Goal: Book appointment/travel/reservation

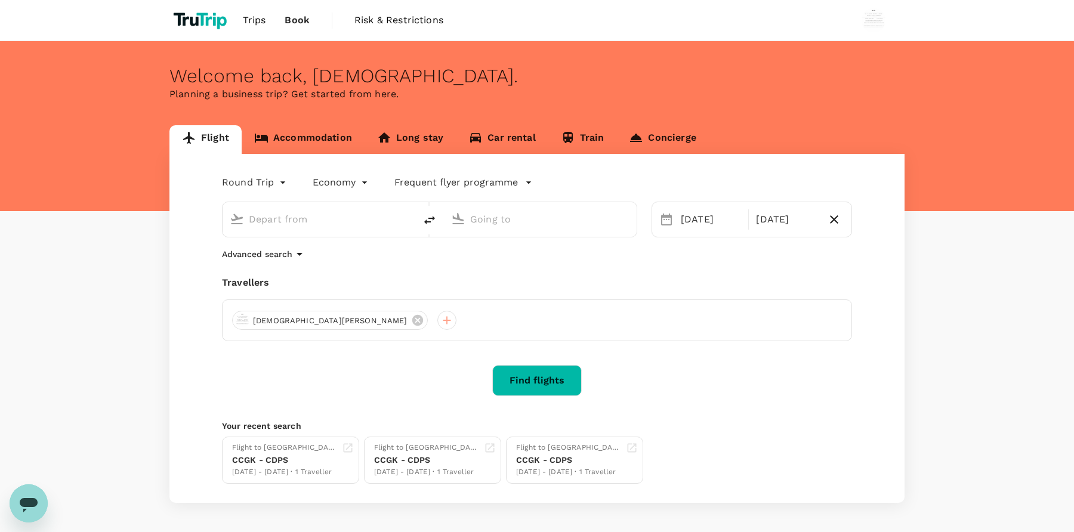
type input "[GEOGRAPHIC_DATA], [GEOGRAPHIC_DATA] (any)"
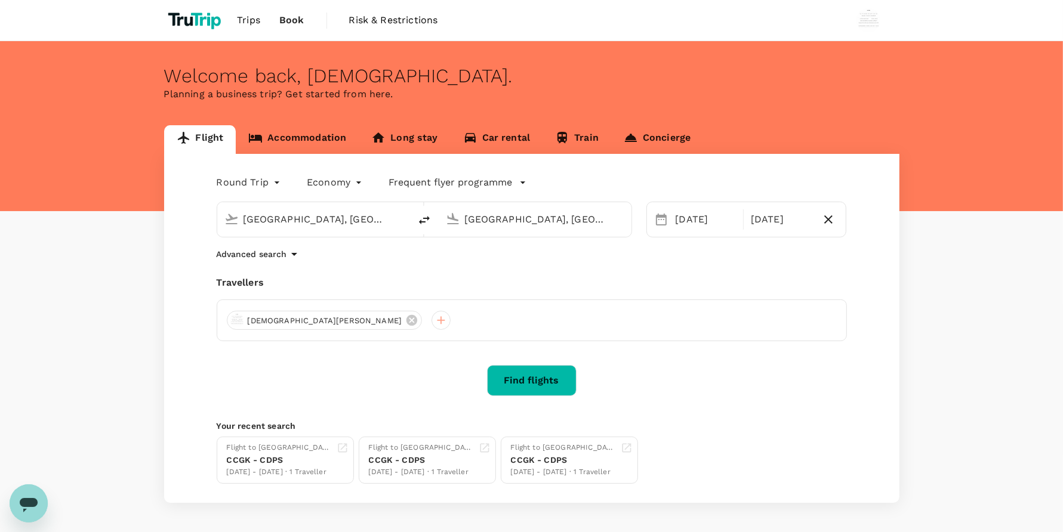
click at [0, 129] on div "Flight Accommodation Long stay Car rental Train Concierge Round Trip roundtrip …" at bounding box center [531, 314] width 1063 height 378
click at [272, 133] on link "Accommodation" at bounding box center [297, 139] width 123 height 29
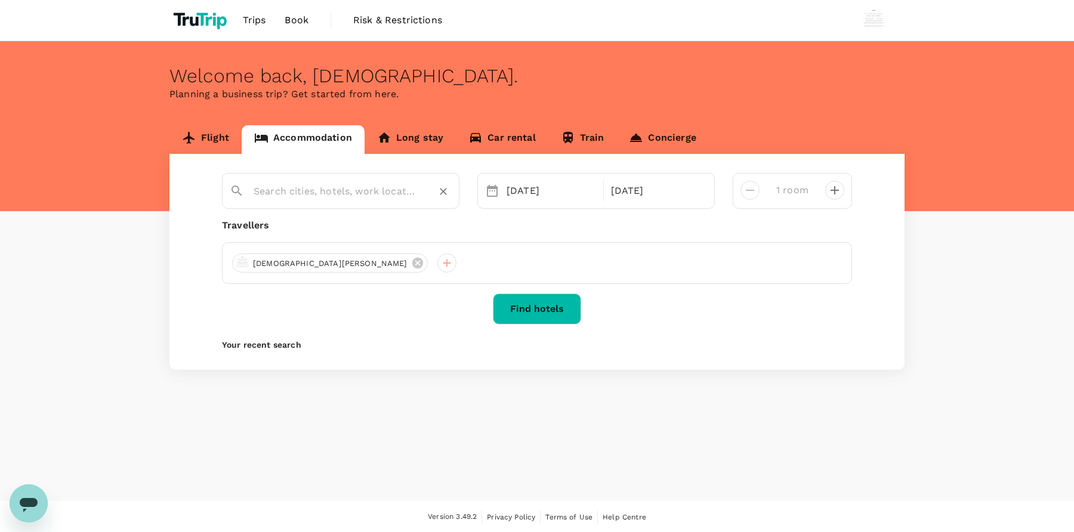
type input "[PERSON_NAME]"
click at [529, 301] on button "Find hotels" at bounding box center [537, 309] width 88 height 31
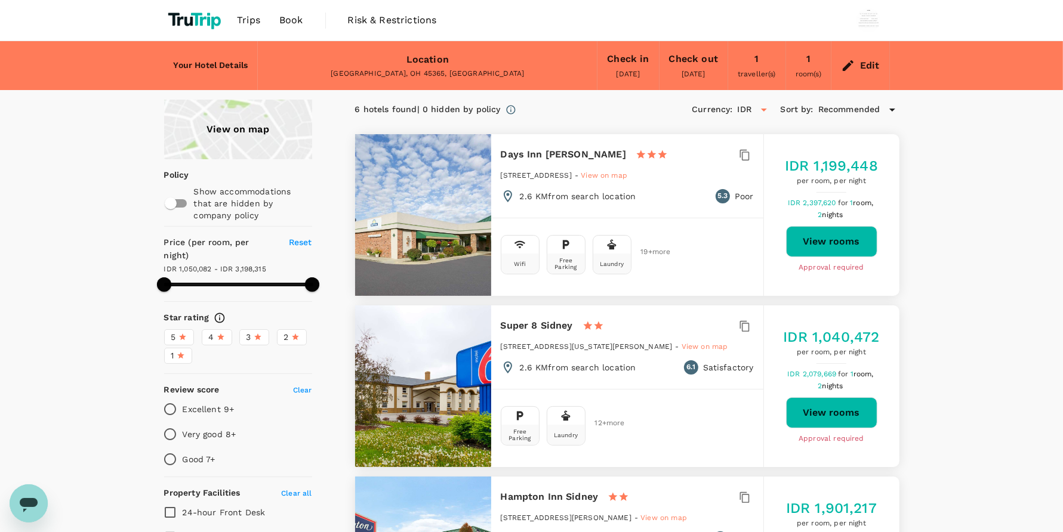
click at [291, 24] on span "Book" at bounding box center [291, 20] width 24 height 14
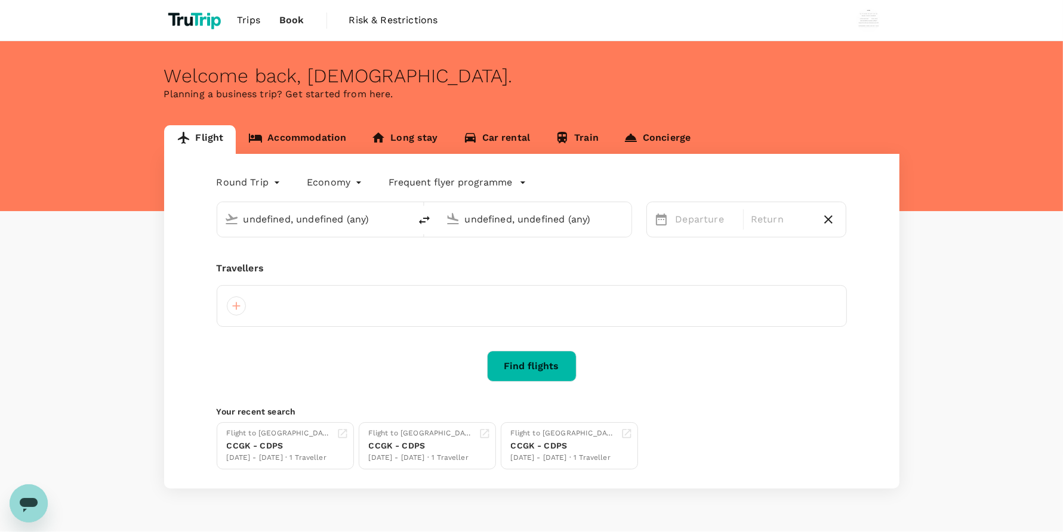
type input "[GEOGRAPHIC_DATA], [GEOGRAPHIC_DATA] (any)"
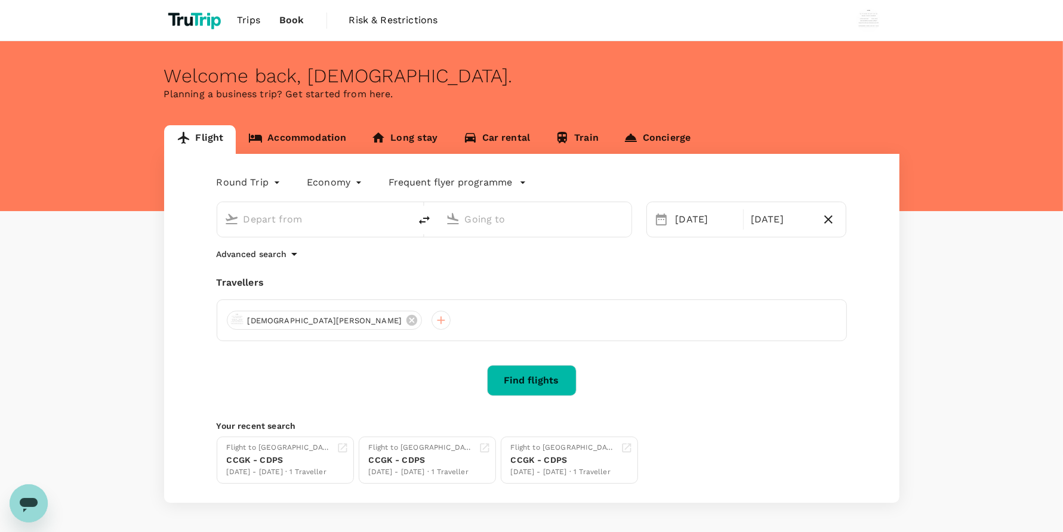
type input "[GEOGRAPHIC_DATA], [GEOGRAPHIC_DATA] (any)"
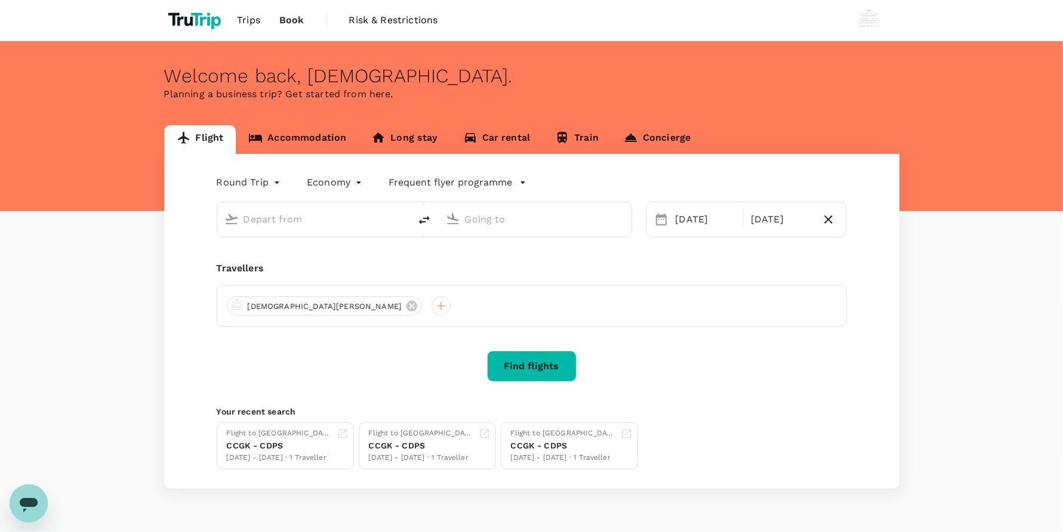
type input "[GEOGRAPHIC_DATA], [GEOGRAPHIC_DATA] (any)"
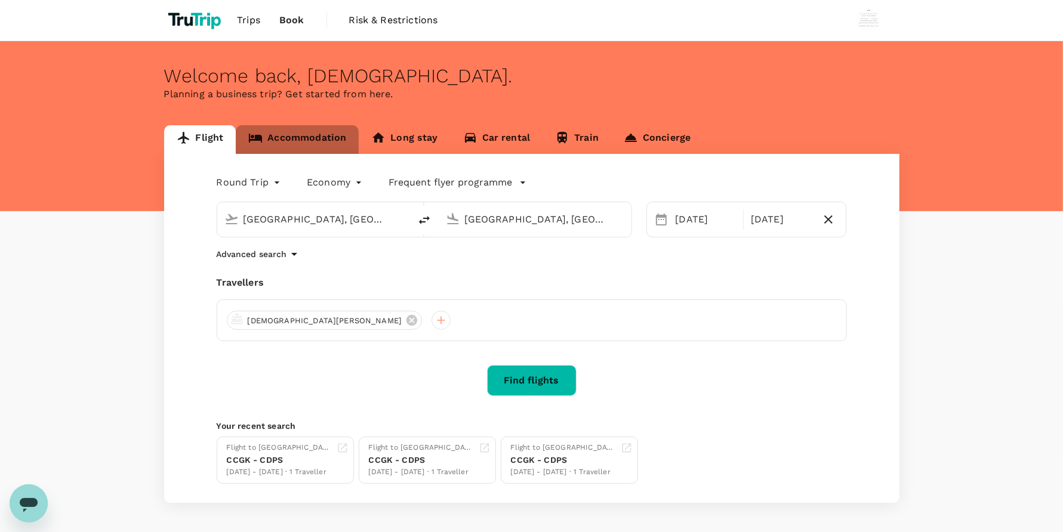
click at [322, 141] on link "Accommodation" at bounding box center [297, 139] width 123 height 29
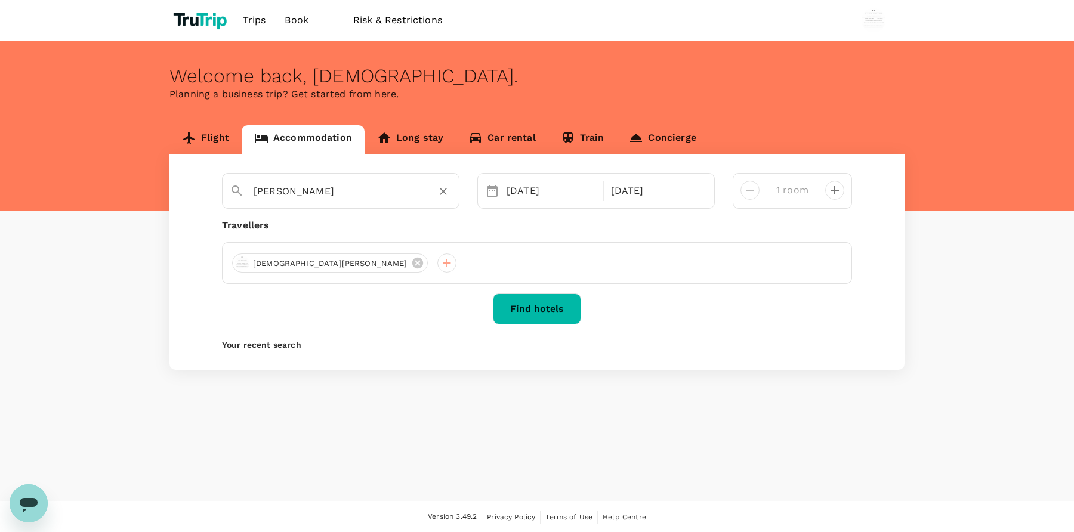
click at [403, 186] on input "[PERSON_NAME]" at bounding box center [336, 191] width 165 height 18
click at [439, 195] on icon "Clear" at bounding box center [443, 192] width 12 height 12
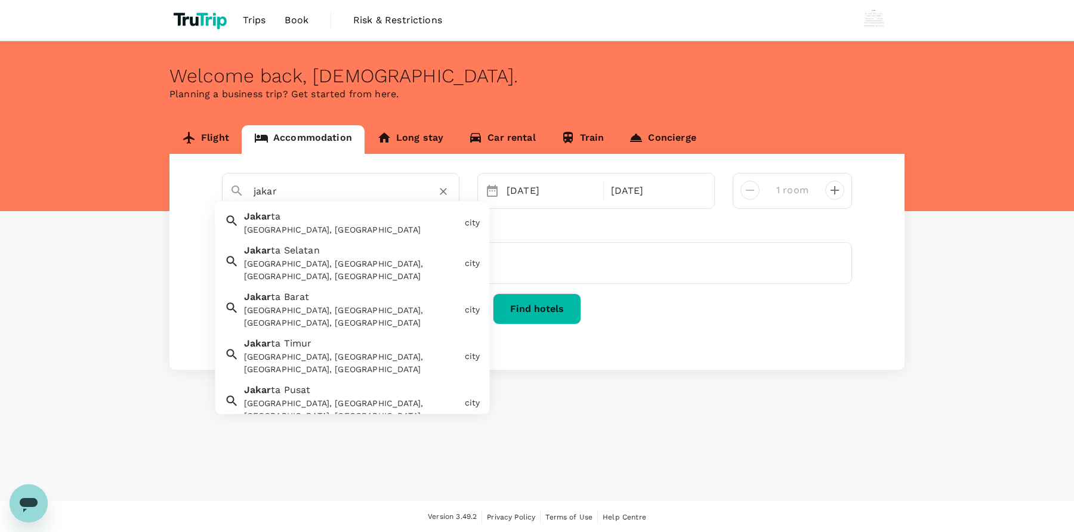
click at [368, 219] on div "Jakar ta [GEOGRAPHIC_DATA], [GEOGRAPHIC_DATA]" at bounding box center [349, 221] width 221 height 32
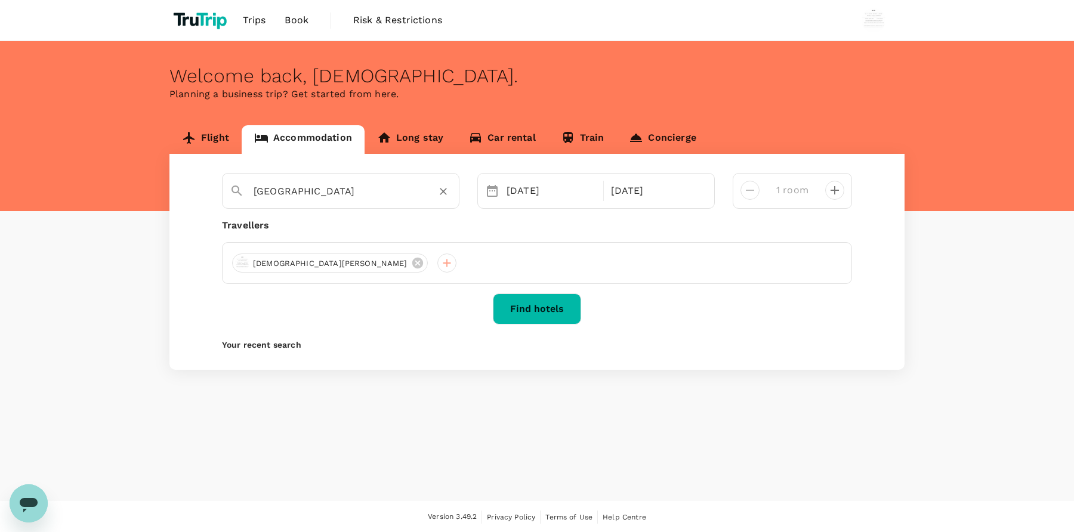
type input "[GEOGRAPHIC_DATA]"
click at [546, 307] on button "Find hotels" at bounding box center [537, 309] width 88 height 31
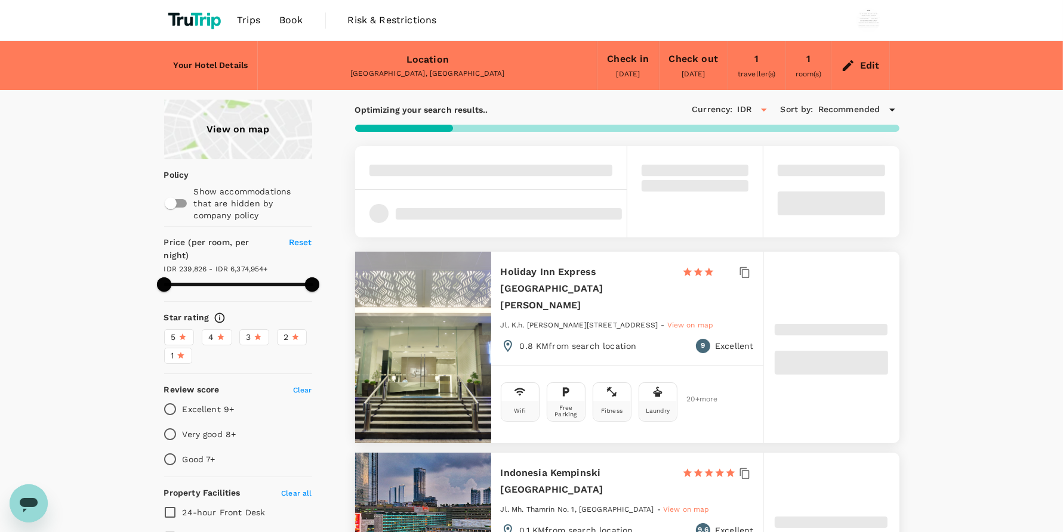
type input "499.97"
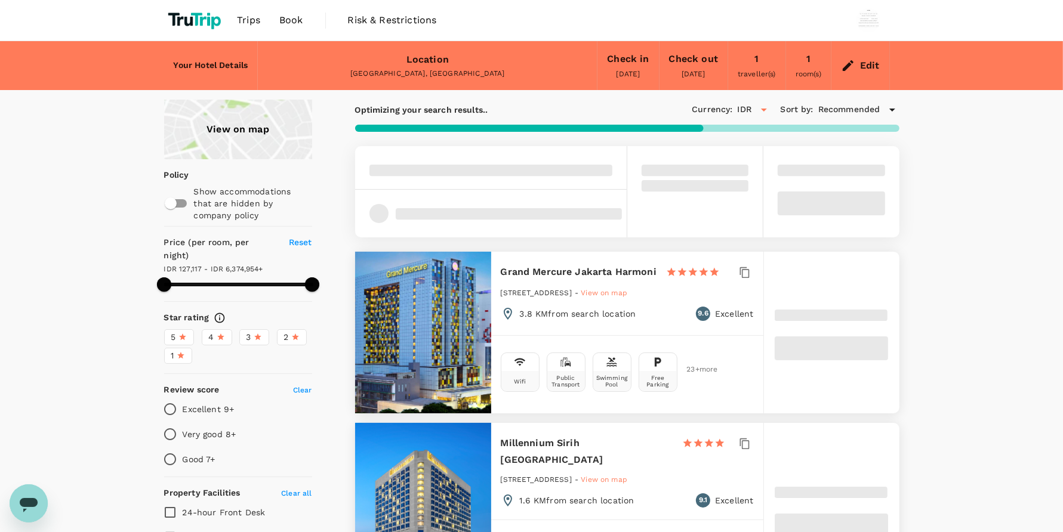
type input "9.97"
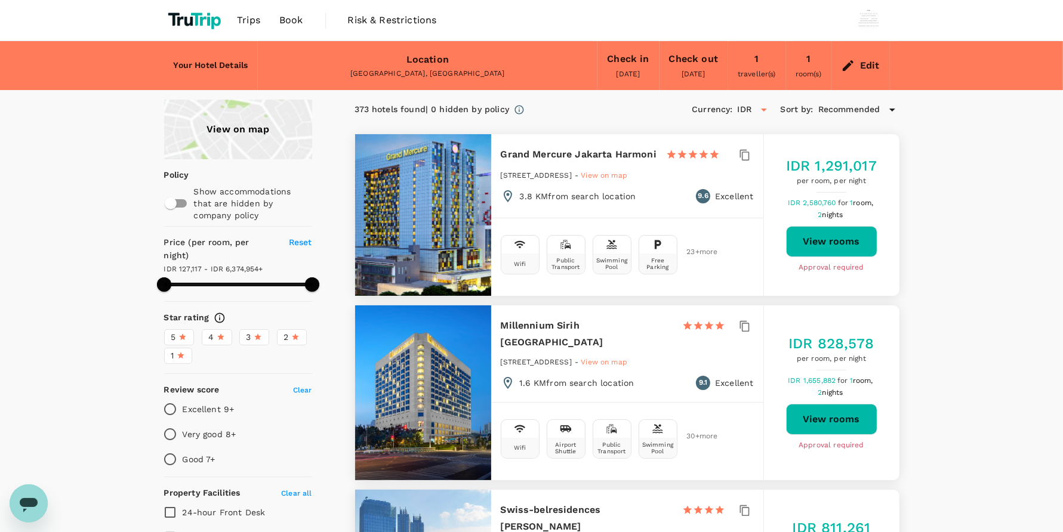
type input "499.97"
